Goal: Contribute content: Add original content to the website for others to see

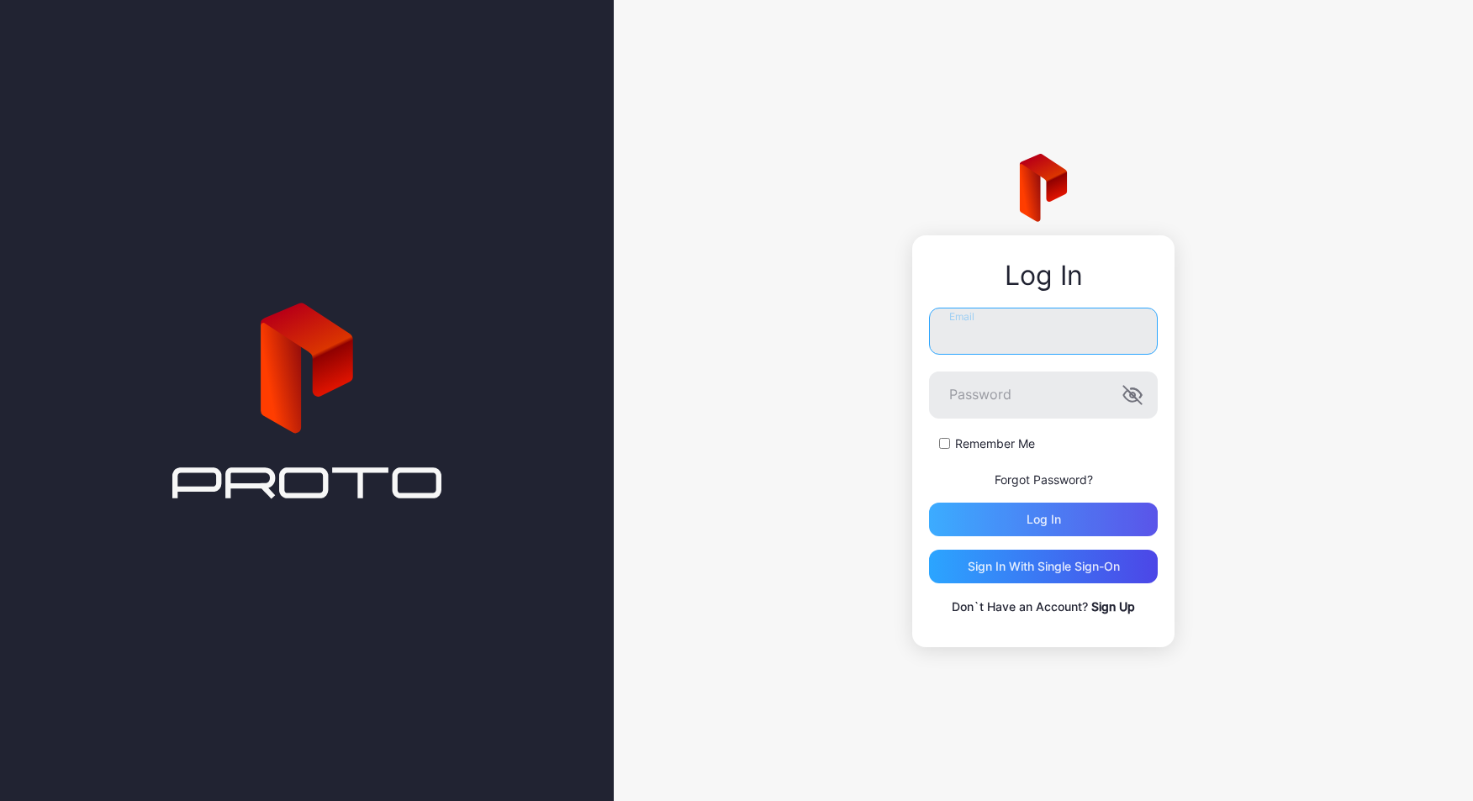
type input "**********"
click at [1044, 526] on div "Log in" at bounding box center [1043, 520] width 229 height 34
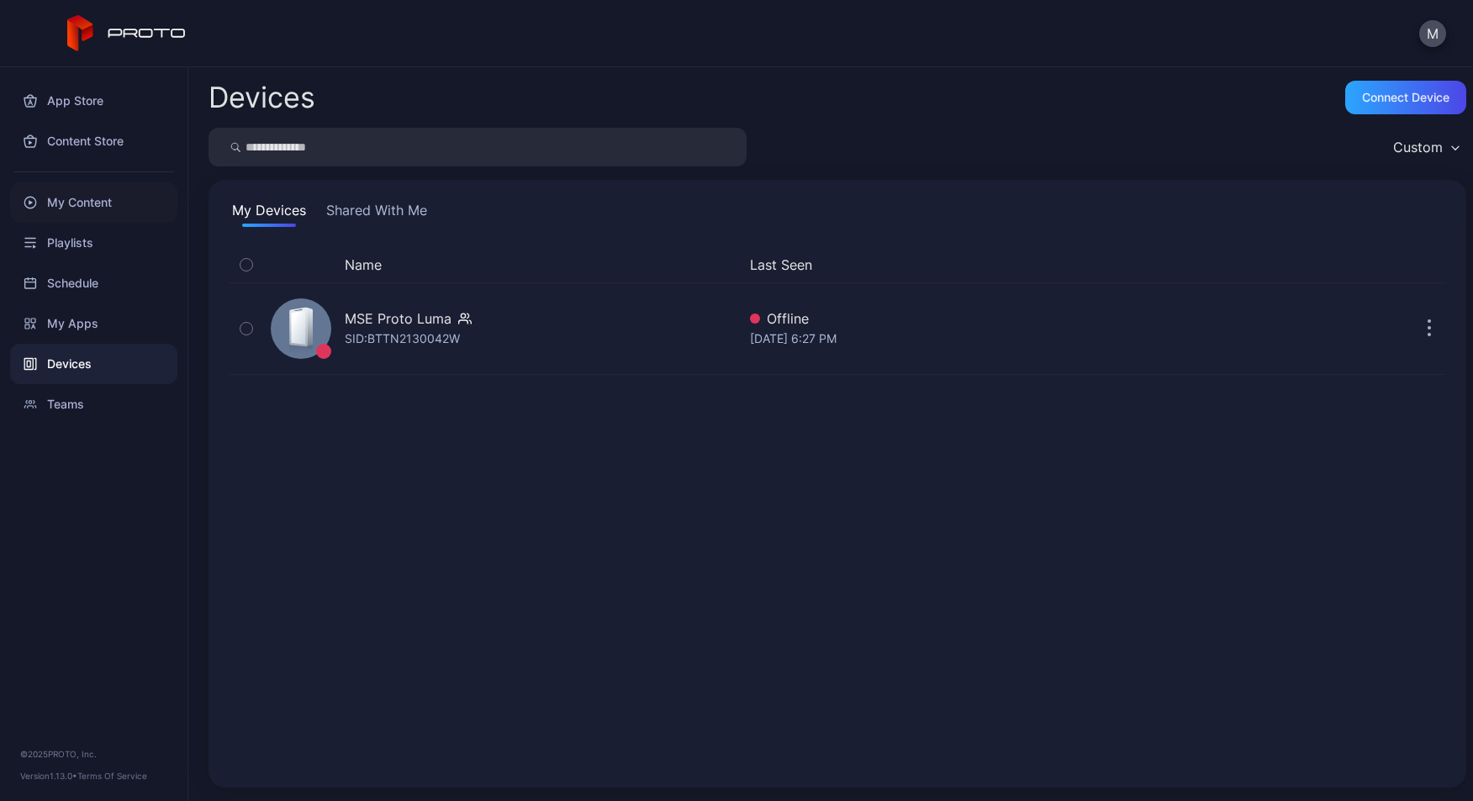
click at [87, 198] on div "My Content" at bounding box center [93, 202] width 167 height 40
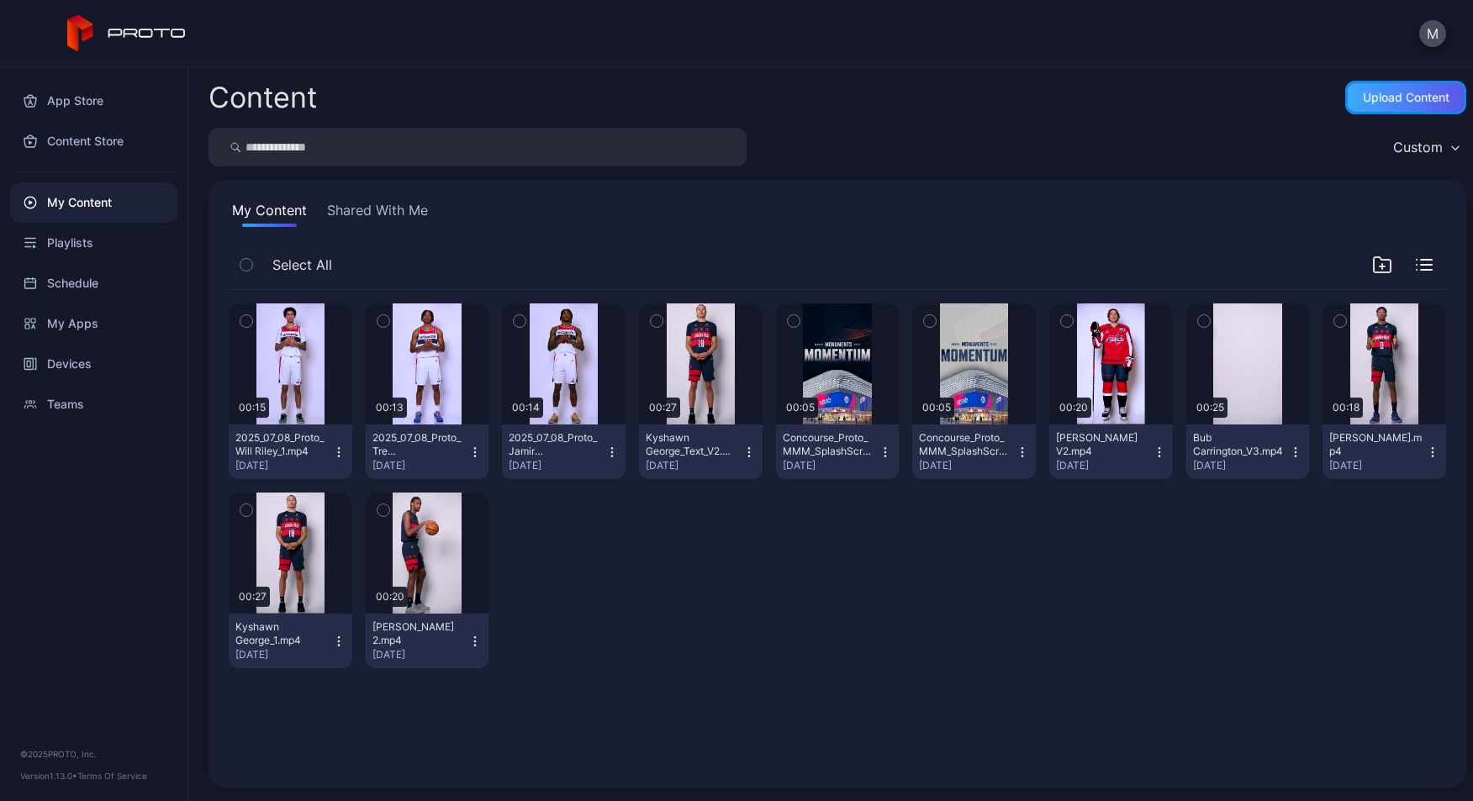
click at [1366, 95] on div "Upload Content" at bounding box center [1406, 97] width 87 height 13
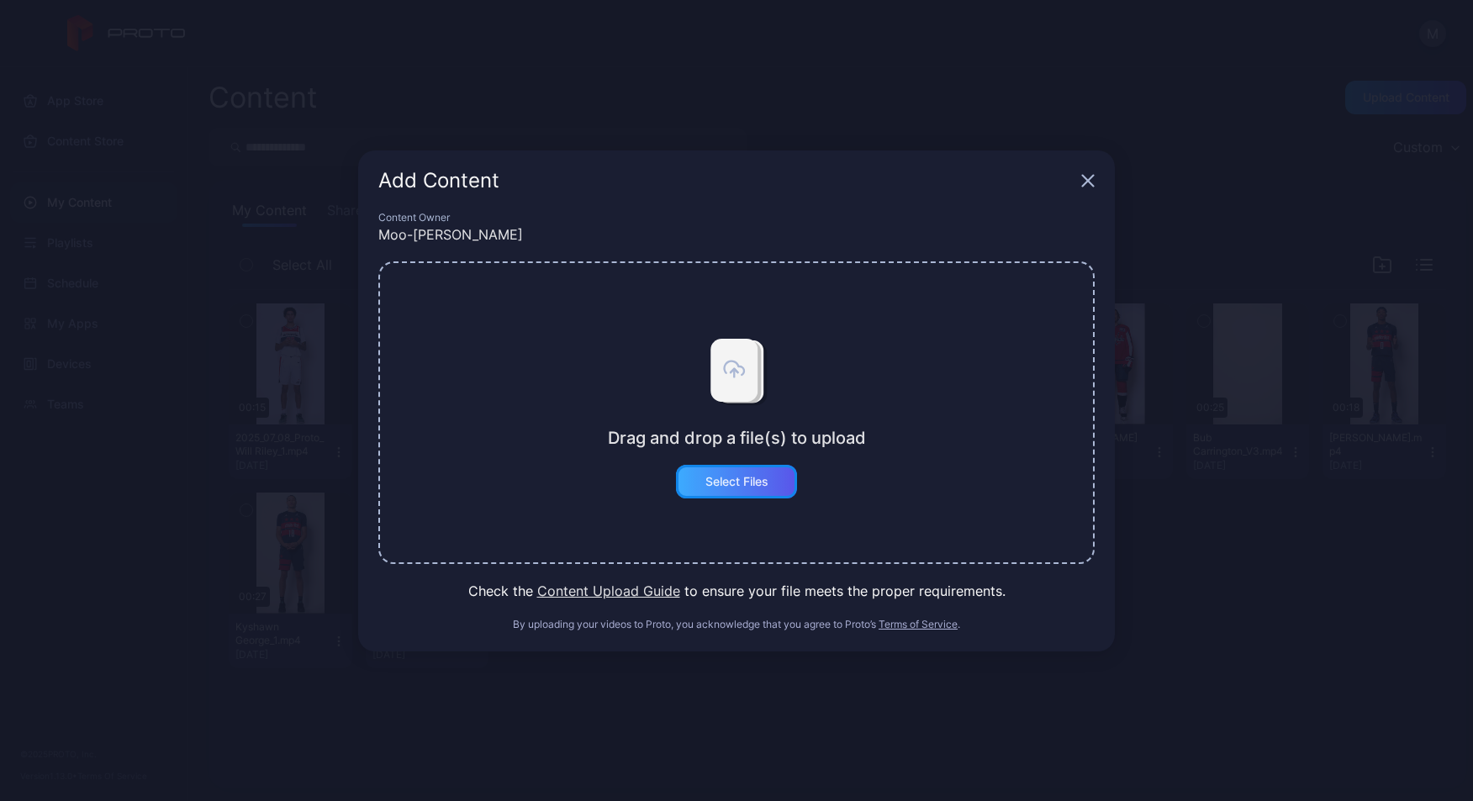
click at [757, 478] on div "Select Files" at bounding box center [736, 481] width 63 height 13
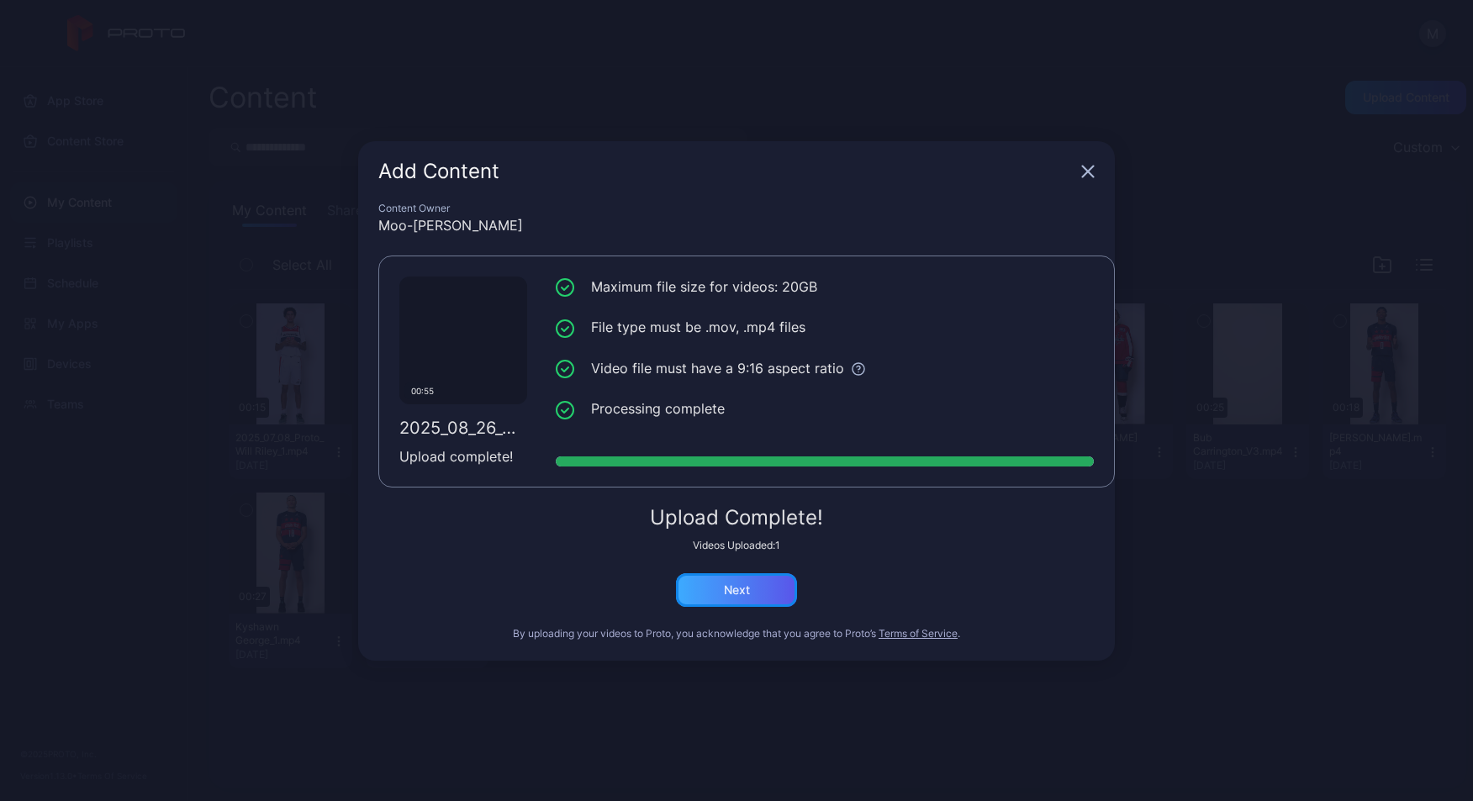
click at [742, 573] on div "Next" at bounding box center [736, 590] width 121 height 34
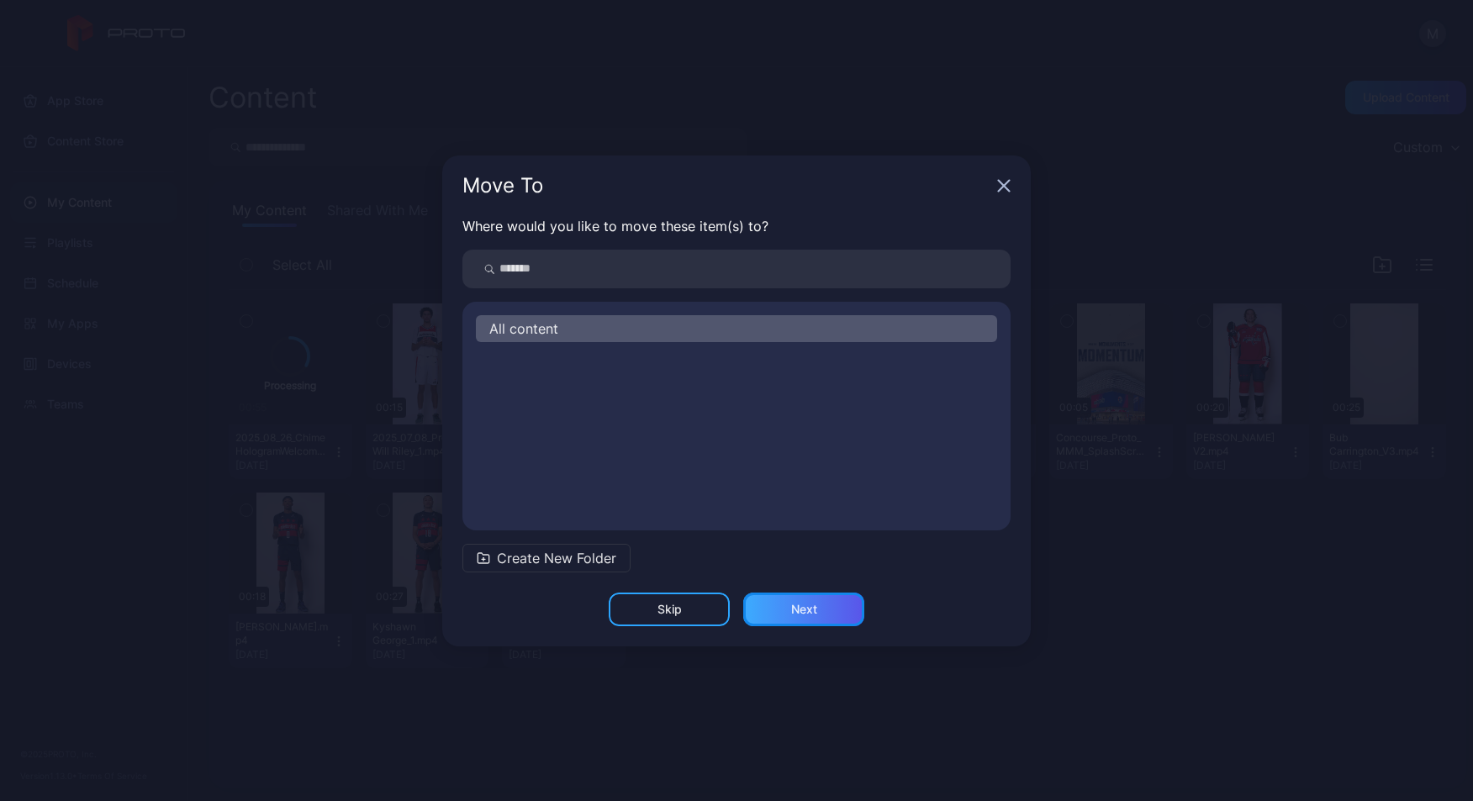
click at [798, 616] on div "Next" at bounding box center [803, 610] width 121 height 34
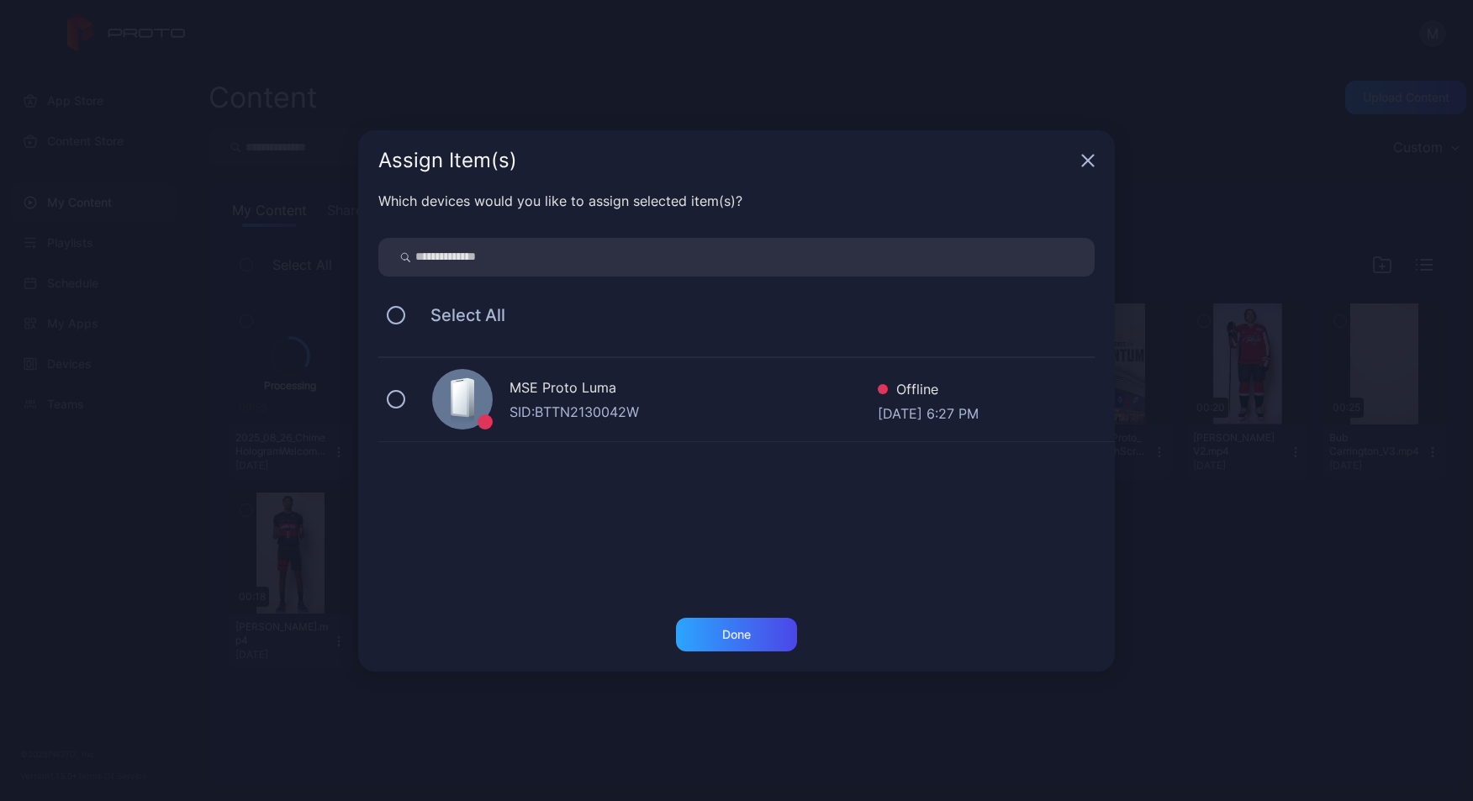
click at [628, 394] on div "MSE Proto Luma" at bounding box center [693, 389] width 368 height 24
click at [731, 639] on div "Done" at bounding box center [736, 634] width 29 height 13
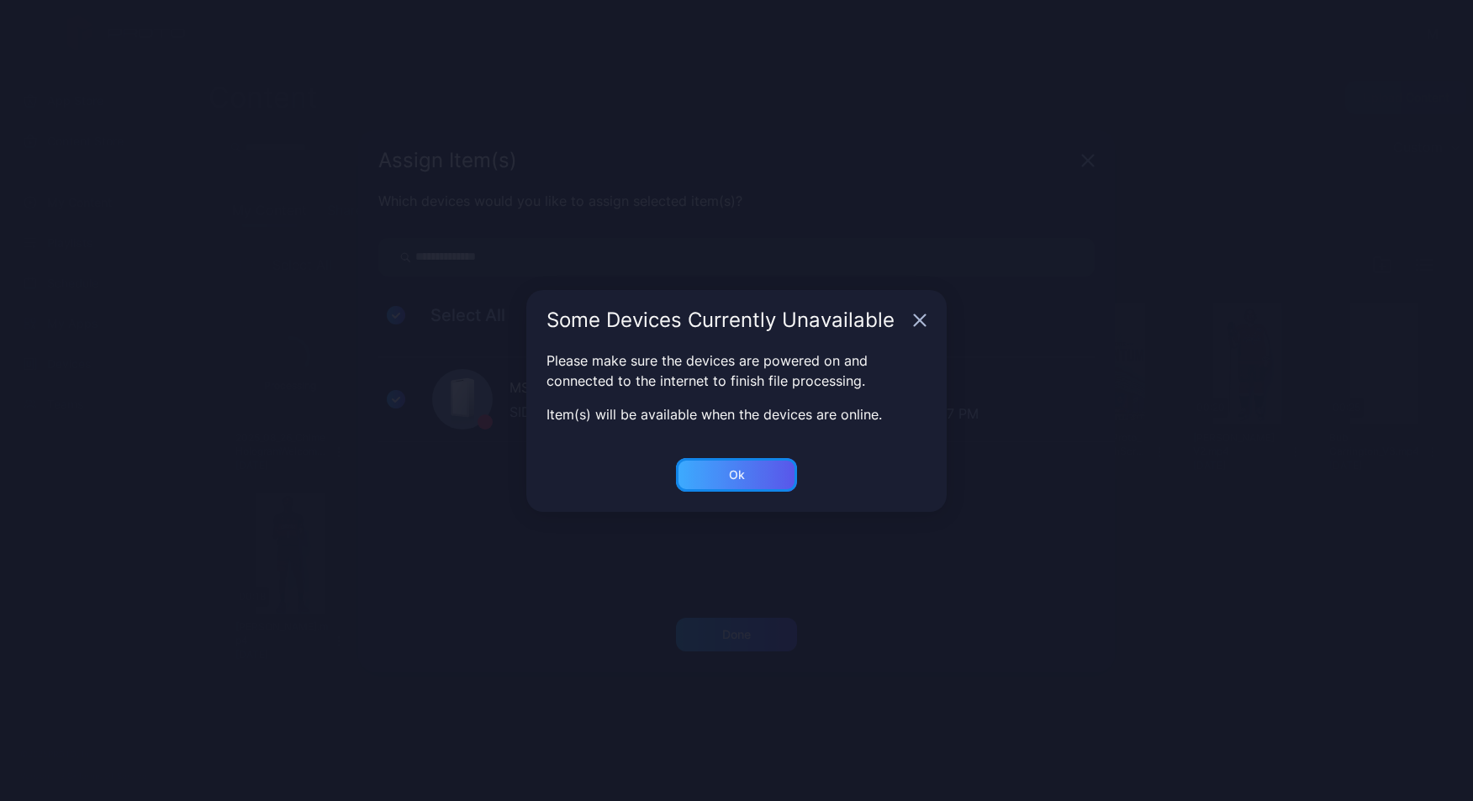
click at [731, 618] on div "Ok" at bounding box center [736, 635] width 121 height 34
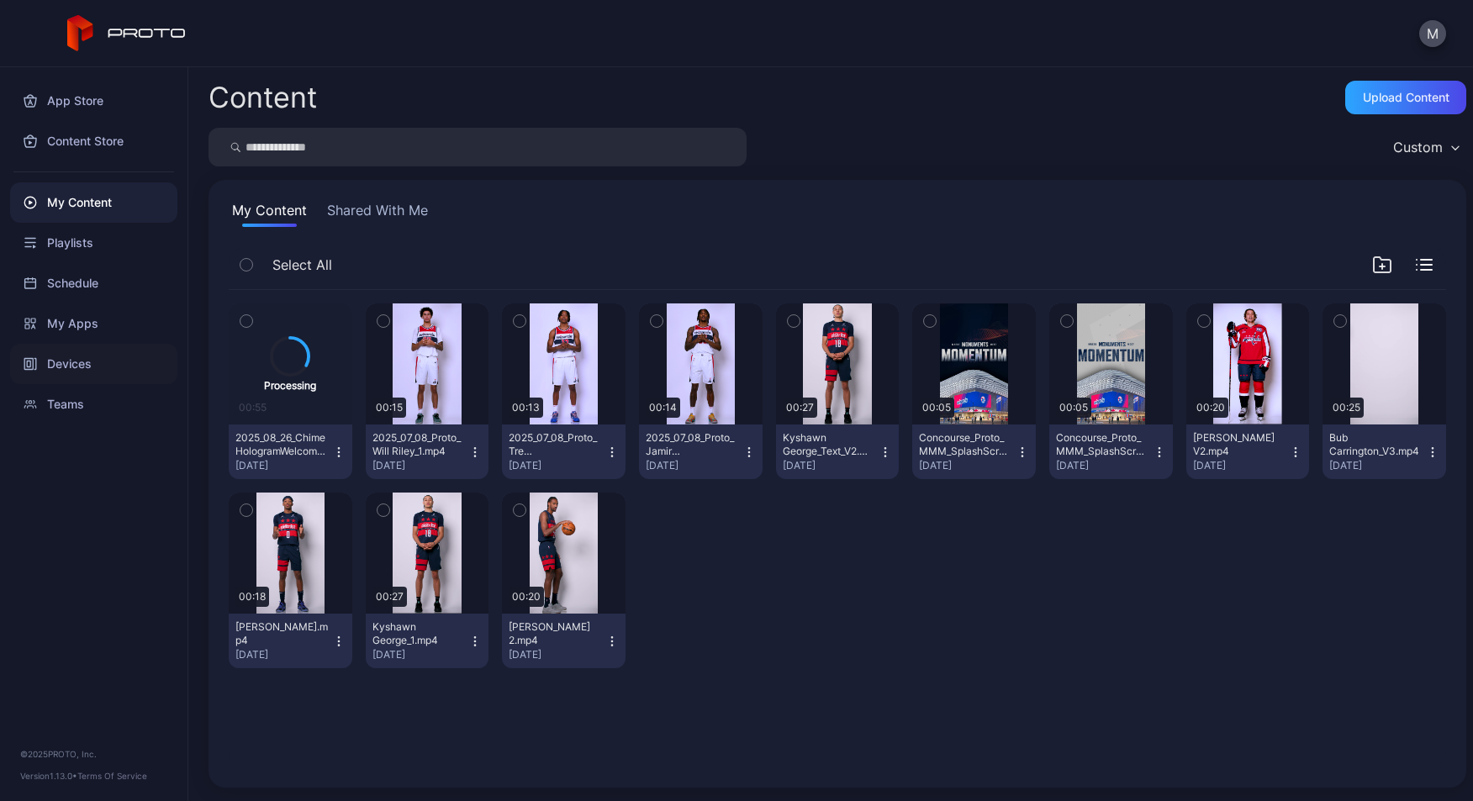
click at [82, 367] on div "Devices" at bounding box center [93, 364] width 167 height 40
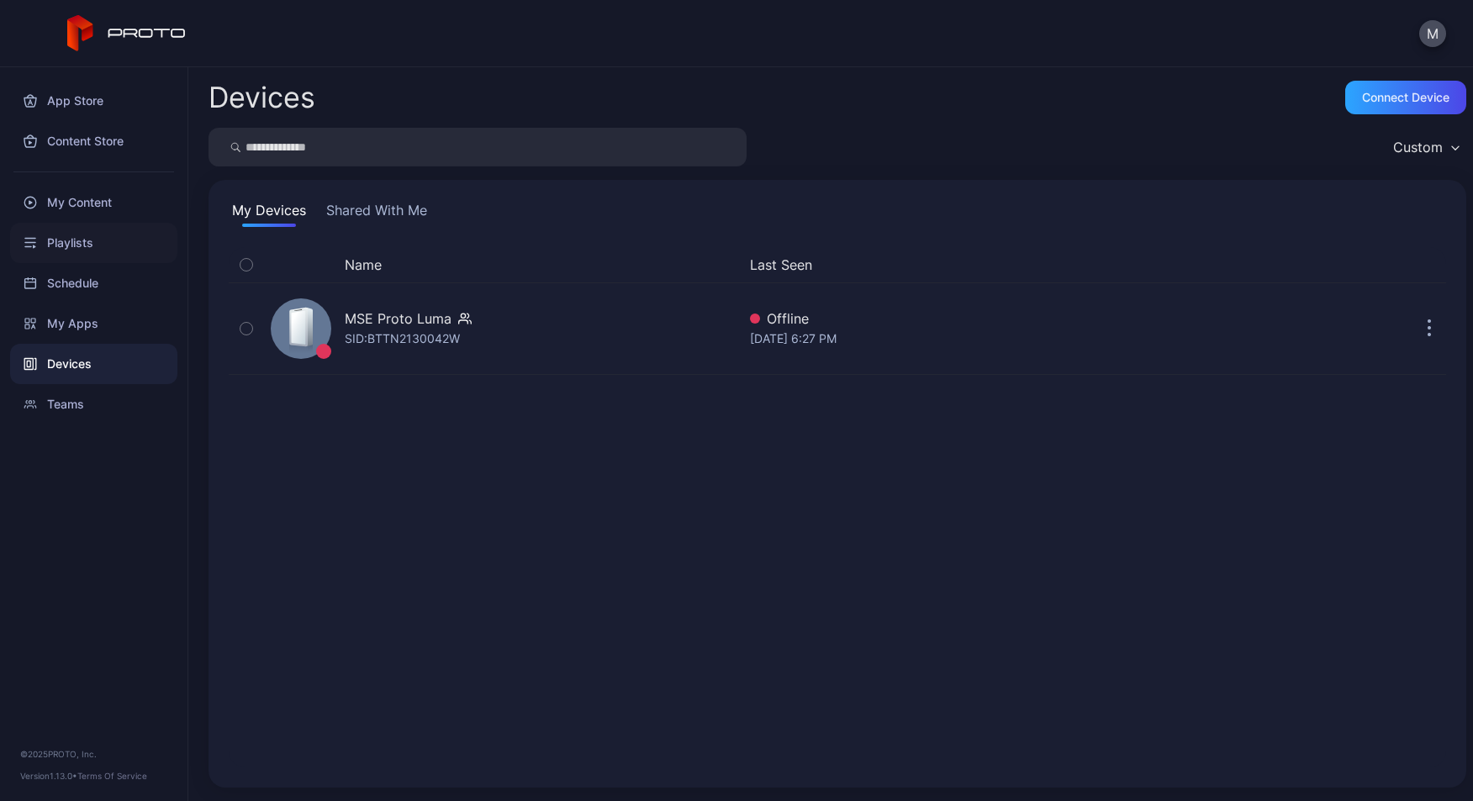
click at [76, 251] on div "Playlists" at bounding box center [93, 243] width 167 height 40
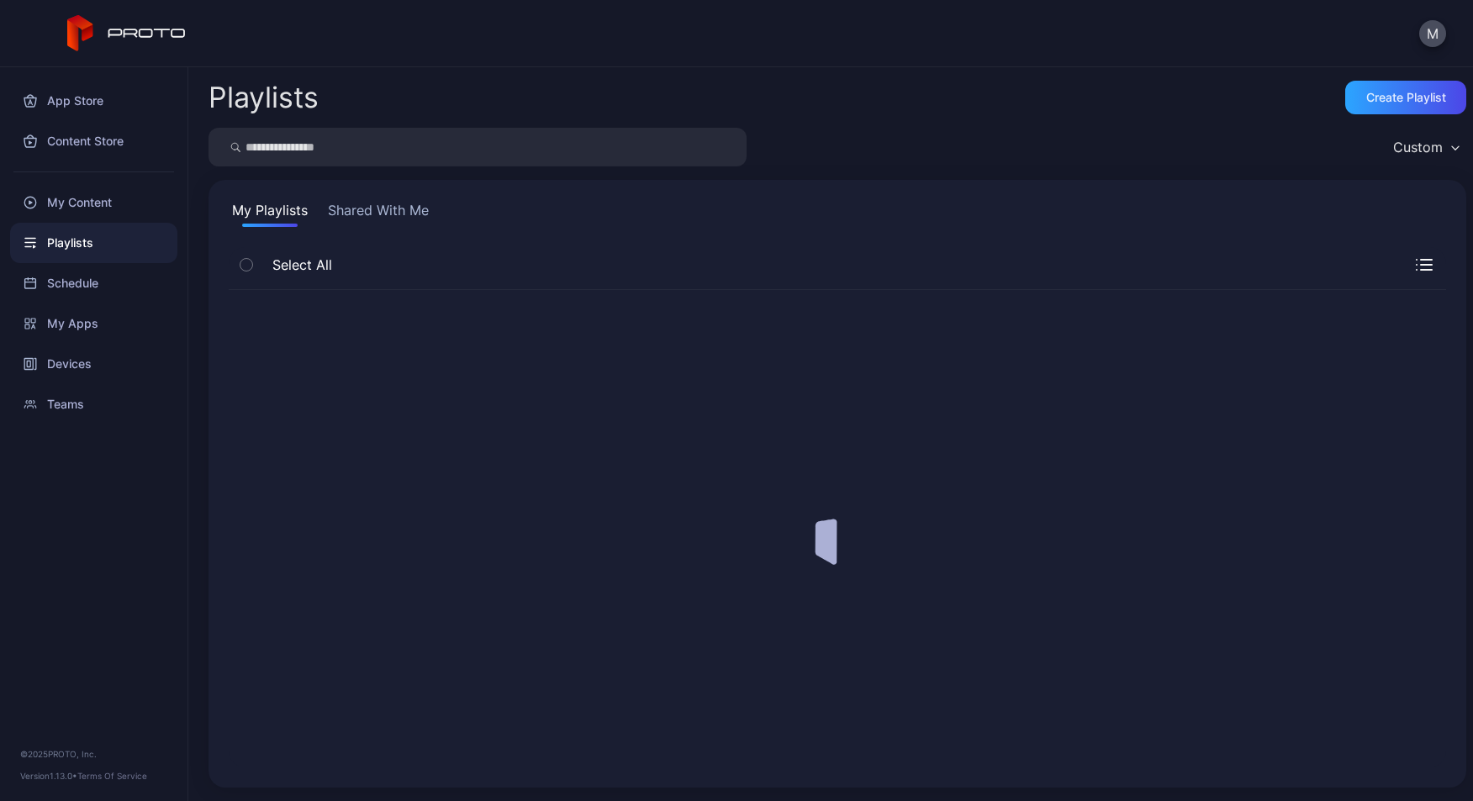
click at [81, 208] on div "My Content" at bounding box center [93, 202] width 167 height 40
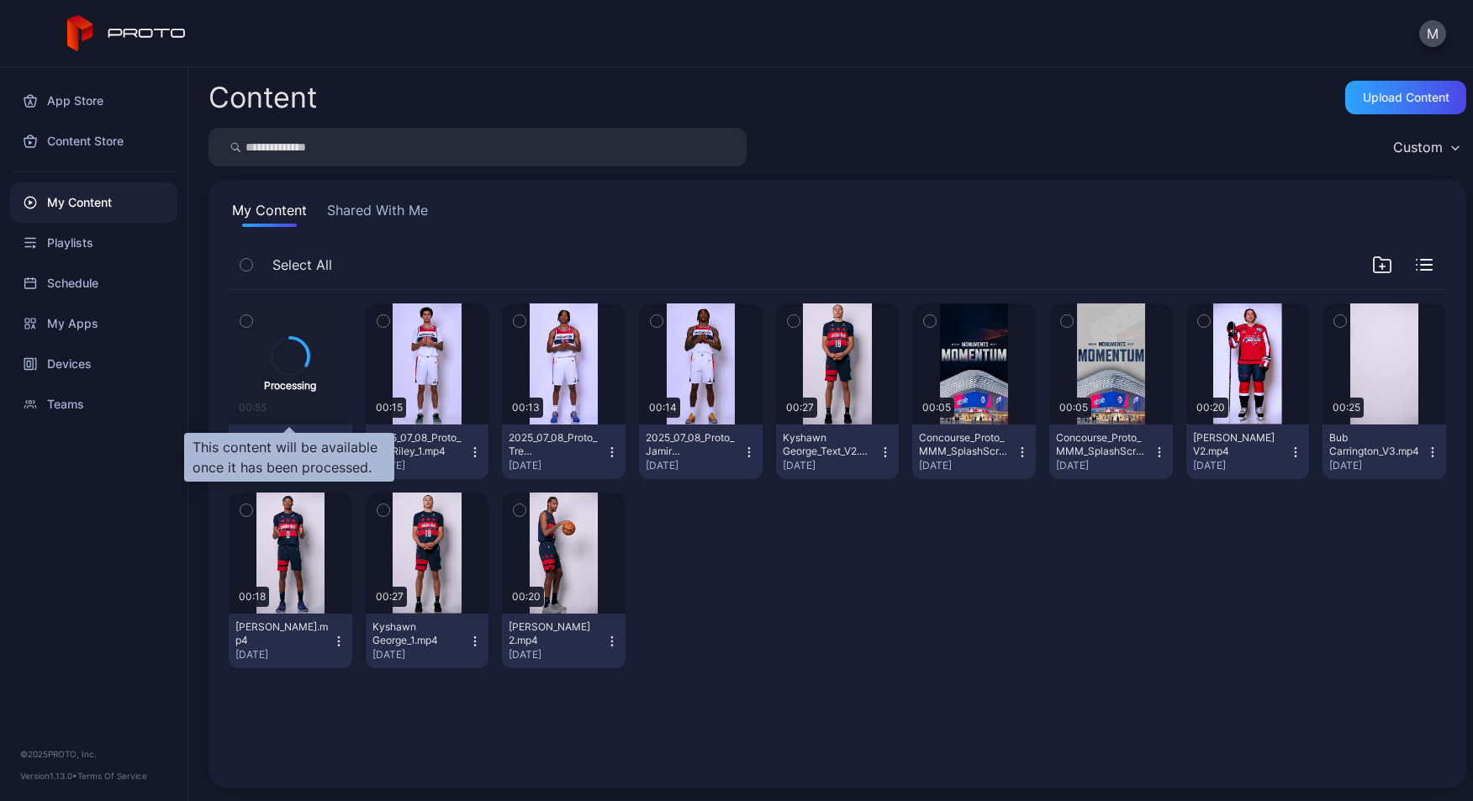
click at [282, 385] on div "Processing" at bounding box center [290, 385] width 52 height 16
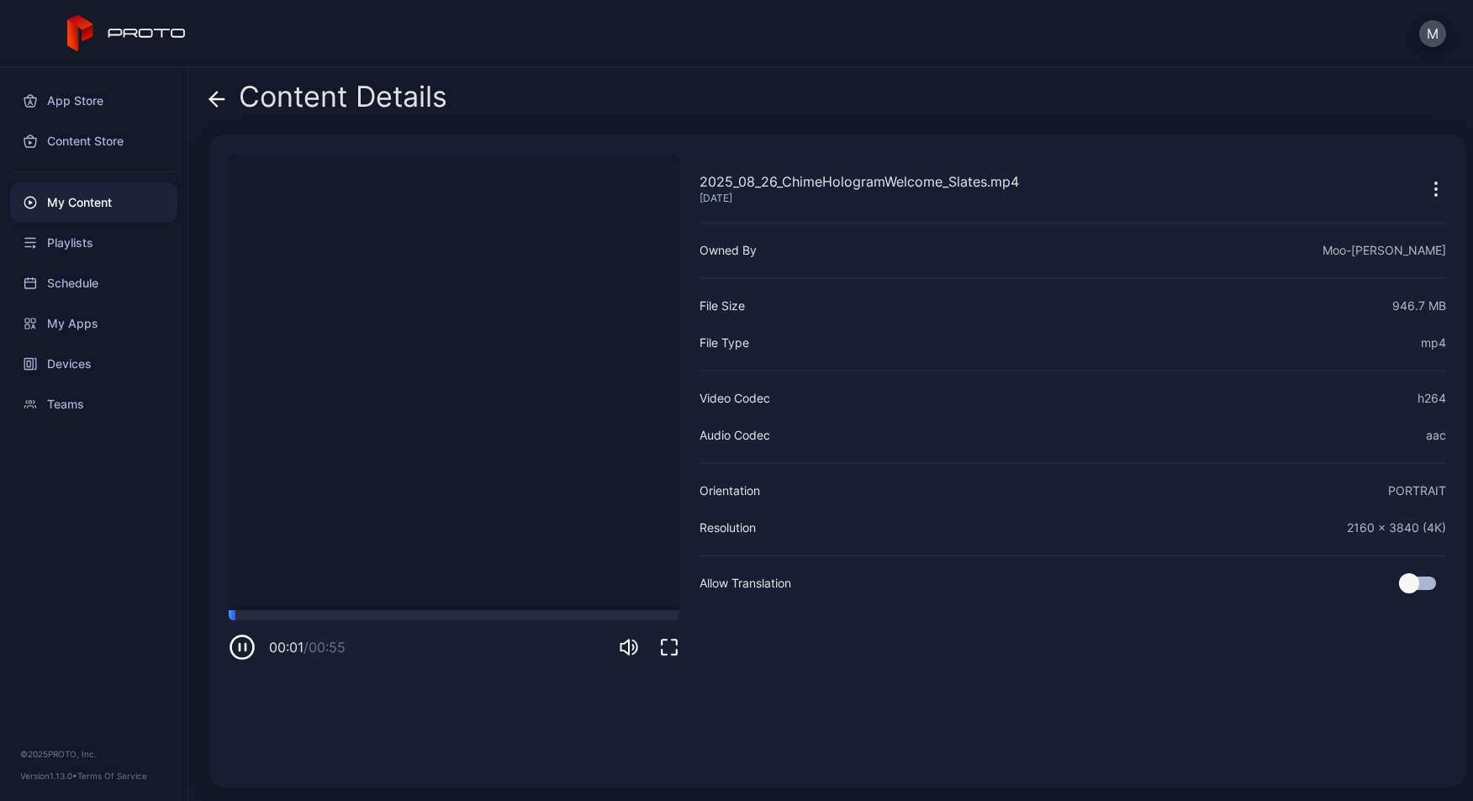
click at [467, 452] on video "Sorry, your browser doesn‘t support embedded videos" at bounding box center [454, 383] width 451 height 456
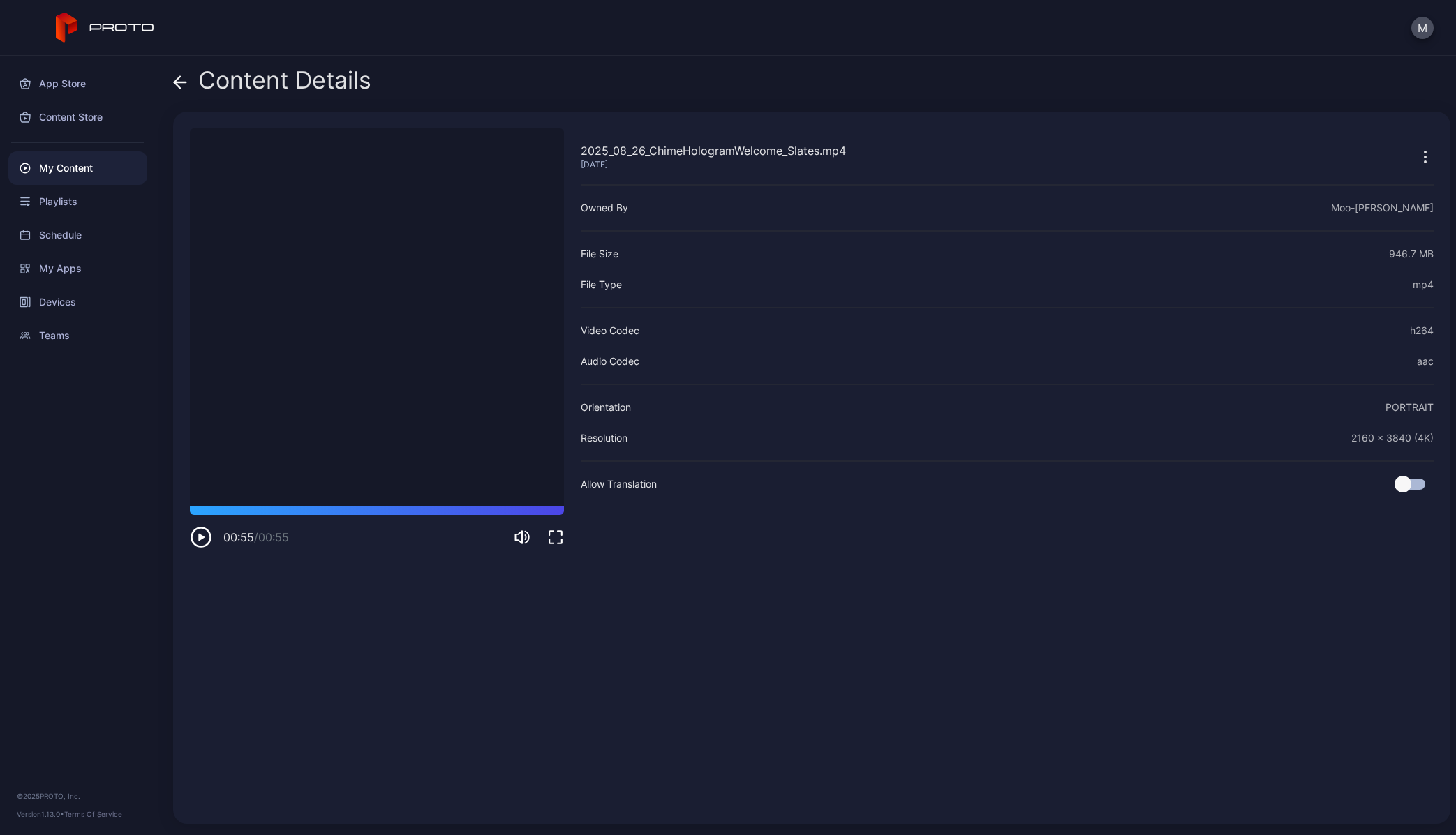
click at [173, 86] on icon at bounding box center [179, 82] width 14 height 14
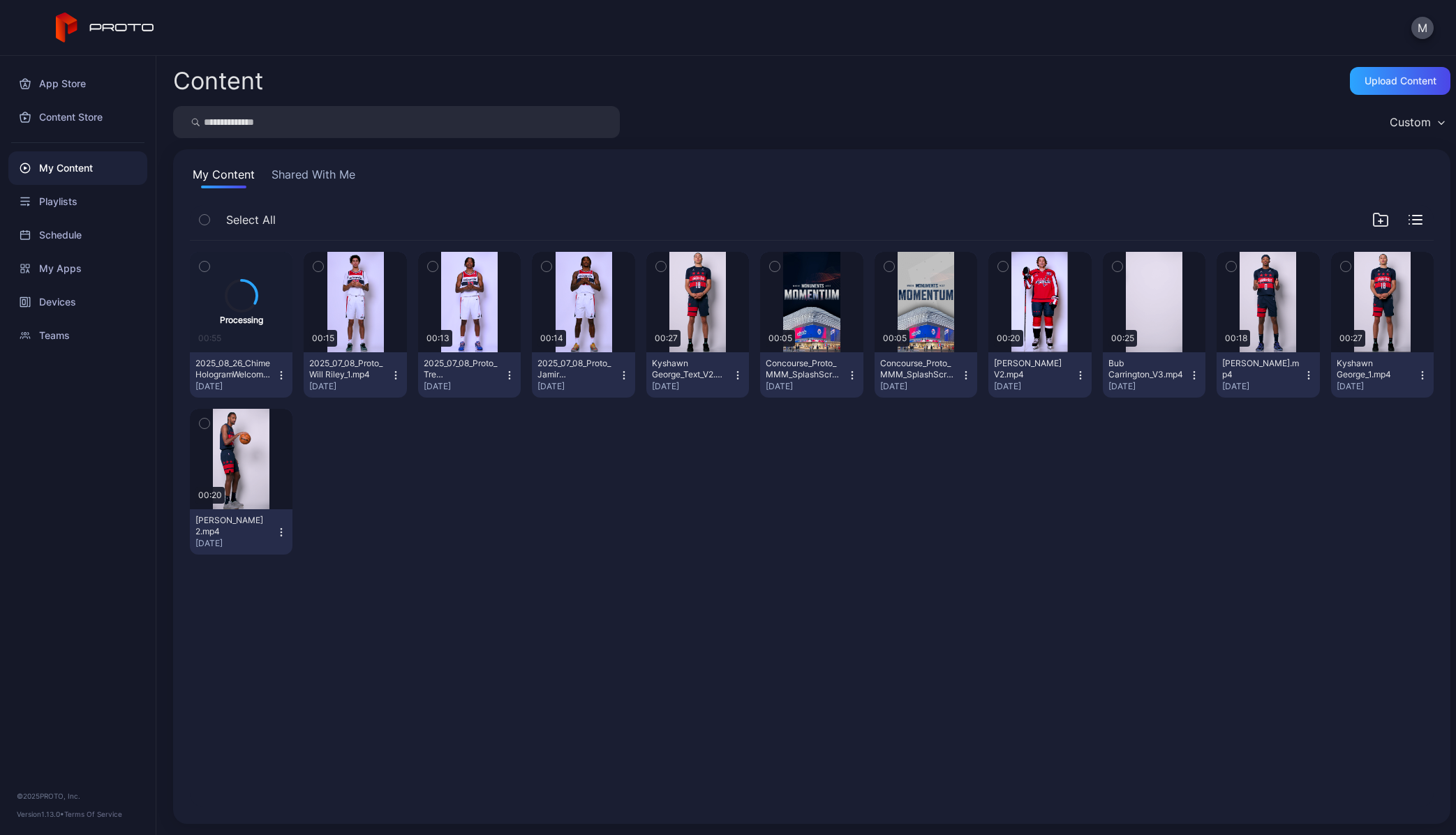
click at [208, 261] on icon "button" at bounding box center [204, 266] width 10 height 15
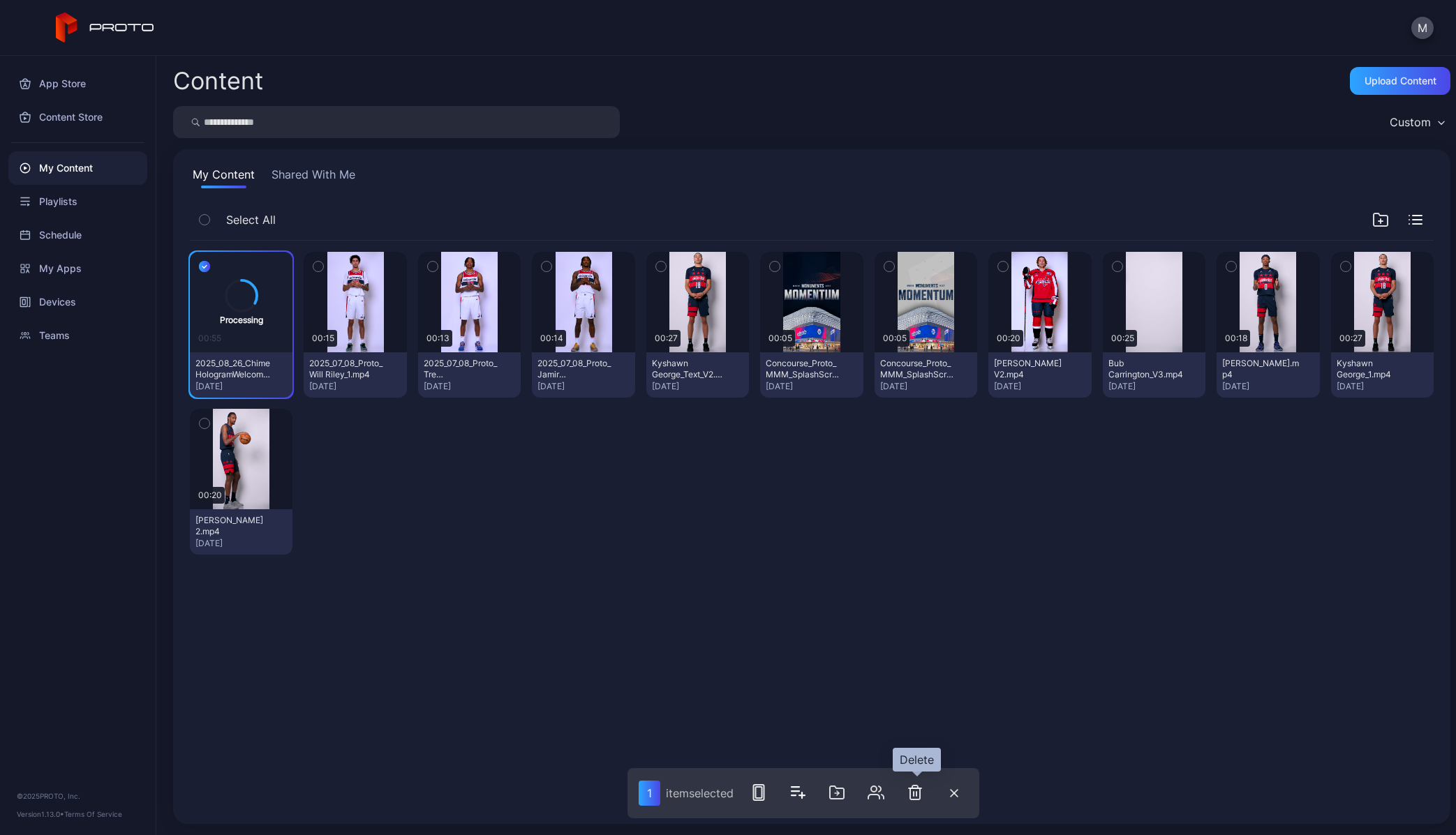
click at [929, 664] on button "button" at bounding box center [915, 793] width 28 height 28
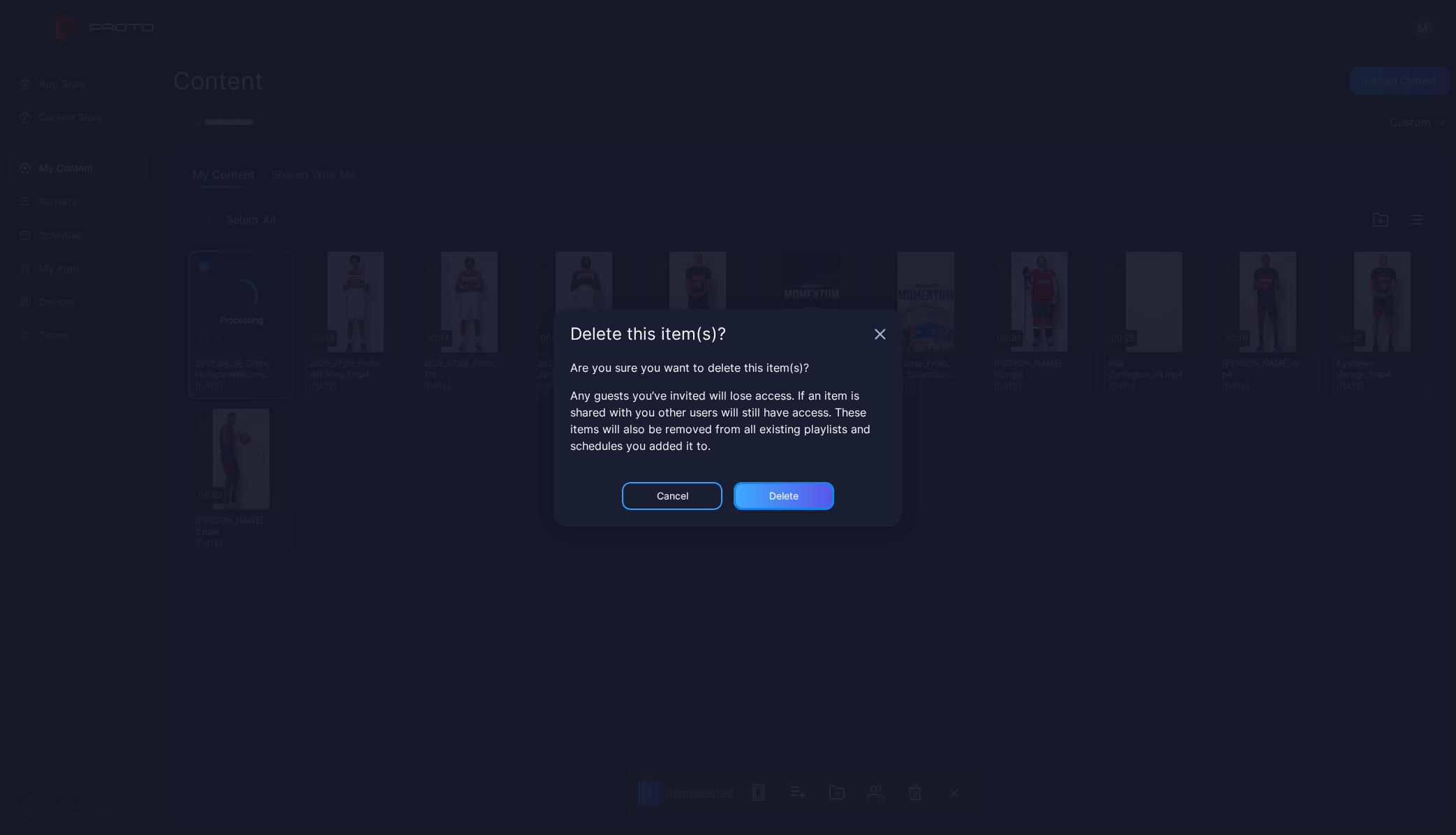
click at [793, 504] on div "Delete" at bounding box center [783, 496] width 100 height 28
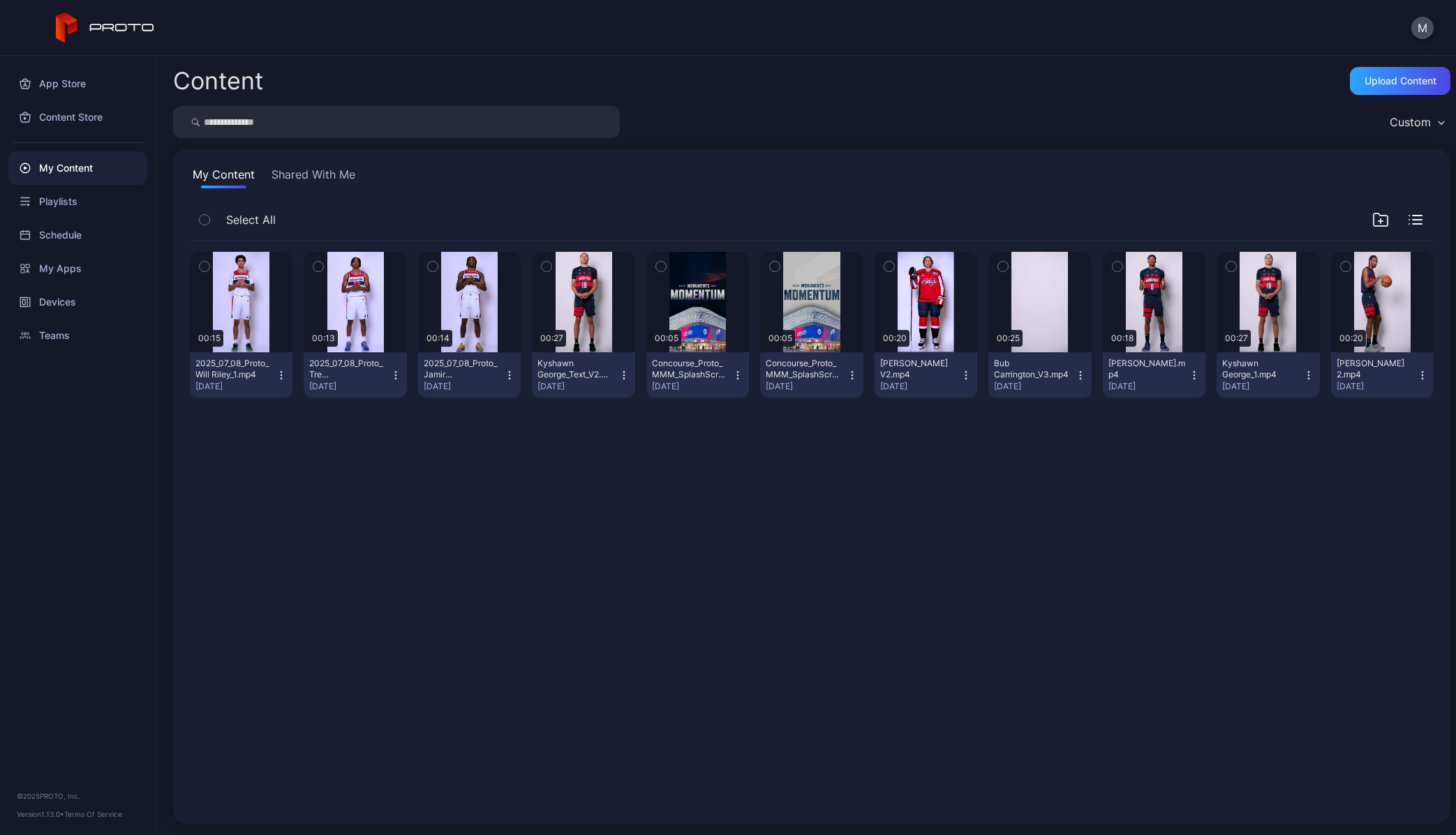
click at [528, 520] on div "Preview 00:15 2025_07_08_Proto_Will Riley_1.mp4 [DATE] Preview 00:13 2025_07_08…" at bounding box center [811, 524] width 1266 height 588
click at [1018, 305] on div "Preview" at bounding box center [1040, 302] width 45 height 22
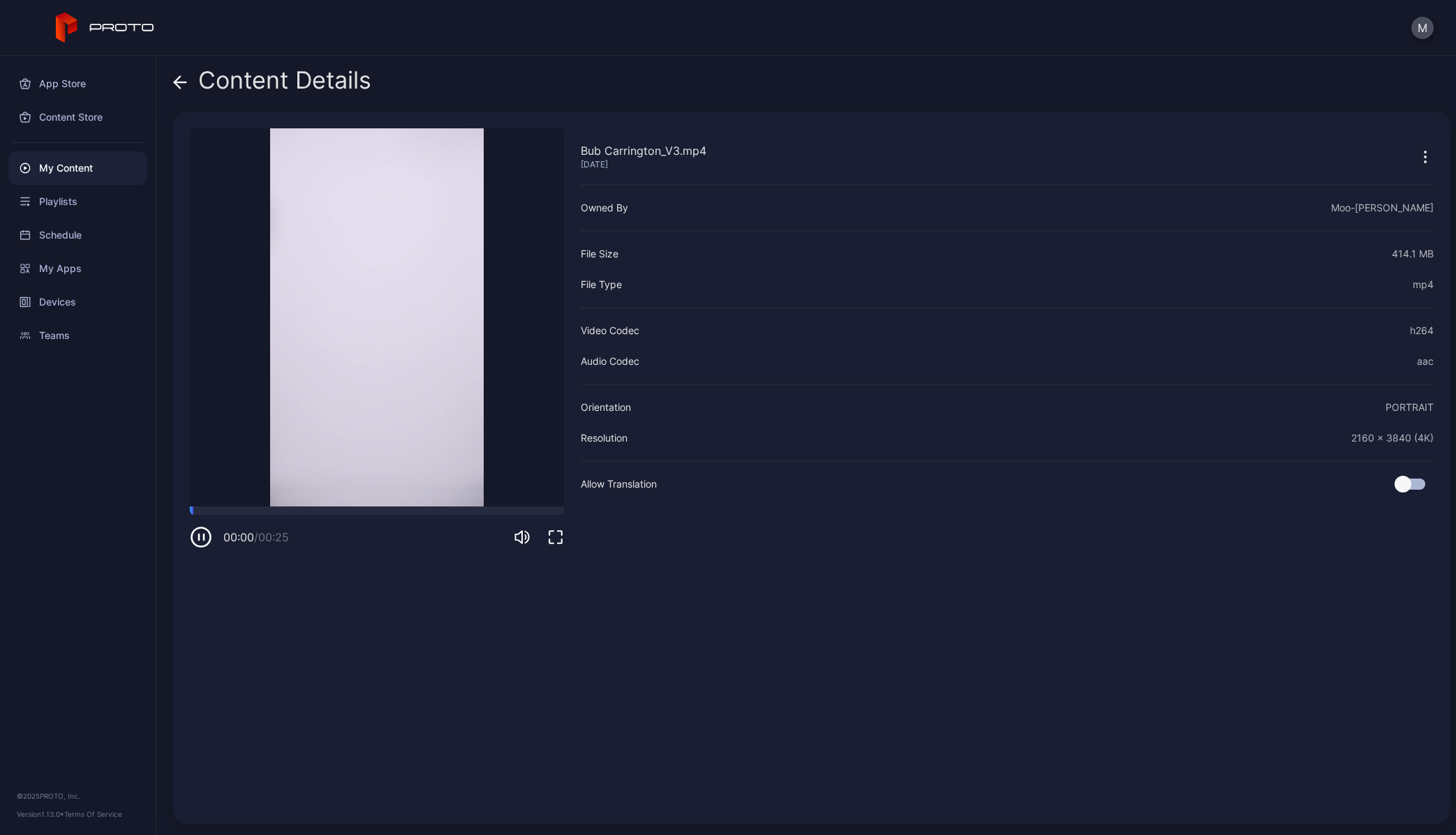
click at [398, 374] on video "Sorry, your browser doesn‘t support embedded videos" at bounding box center [377, 318] width 374 height 378
click at [228, 510] on div at bounding box center [377, 510] width 374 height 8
click at [281, 509] on div at bounding box center [377, 510] width 374 height 8
click at [359, 510] on div at bounding box center [377, 510] width 374 height 8
